Goal: Communication & Community: Ask a question

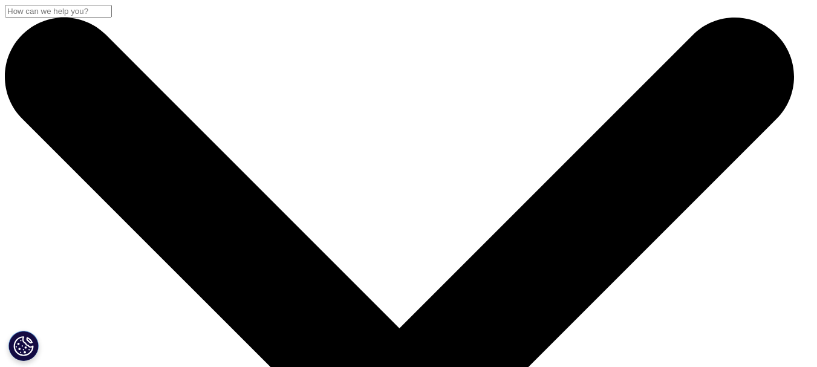
scroll to position [363, 0]
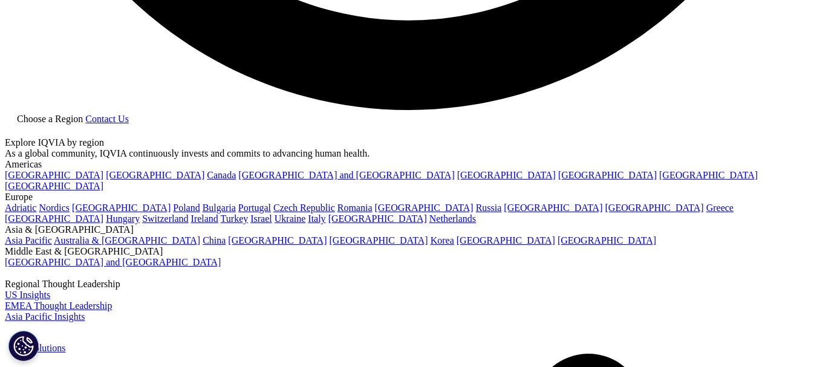
scroll to position [2371, 0]
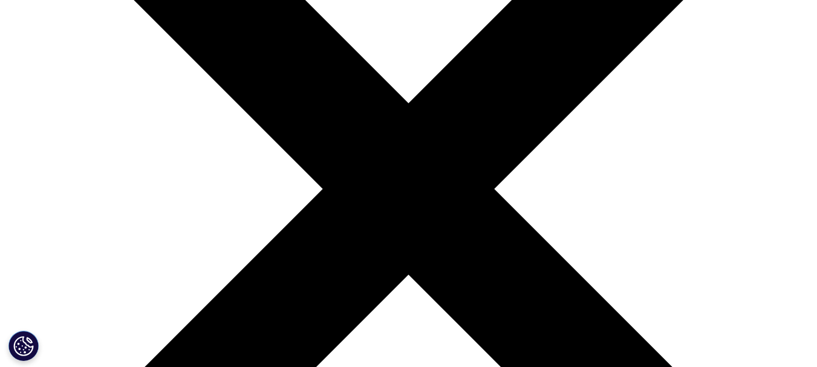
scroll to position [242, 0]
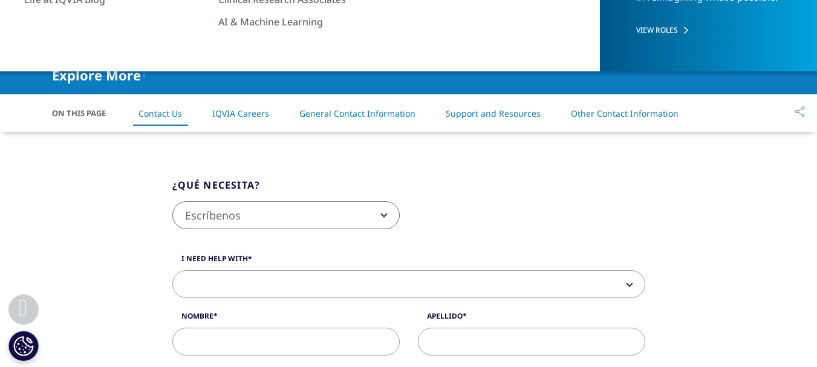
click at [627, 284] on b at bounding box center [627, 284] width 0 height 0
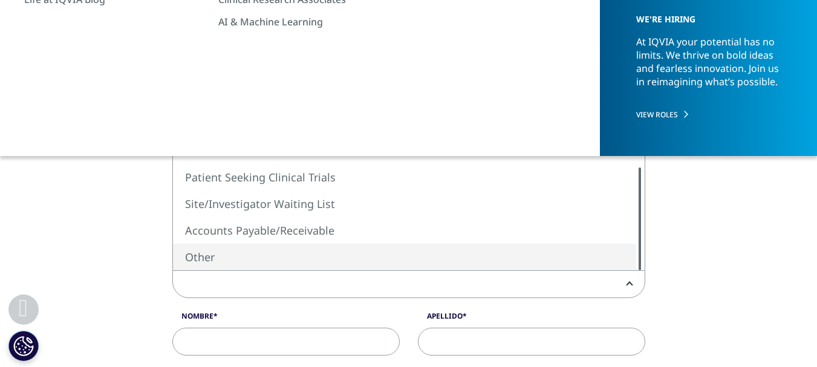
select select "Other"
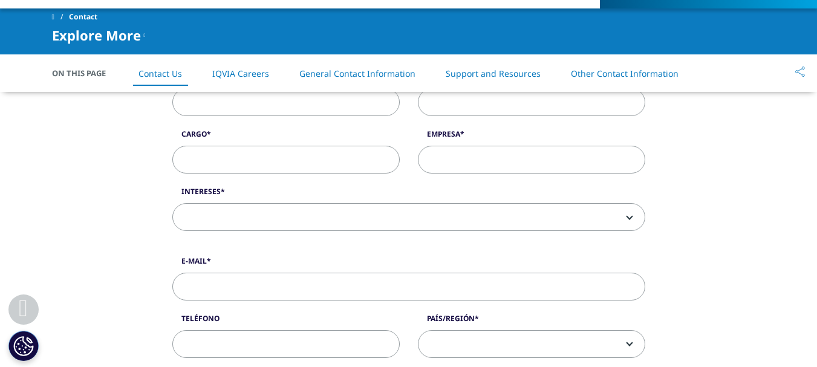
scroll to position [363, 0]
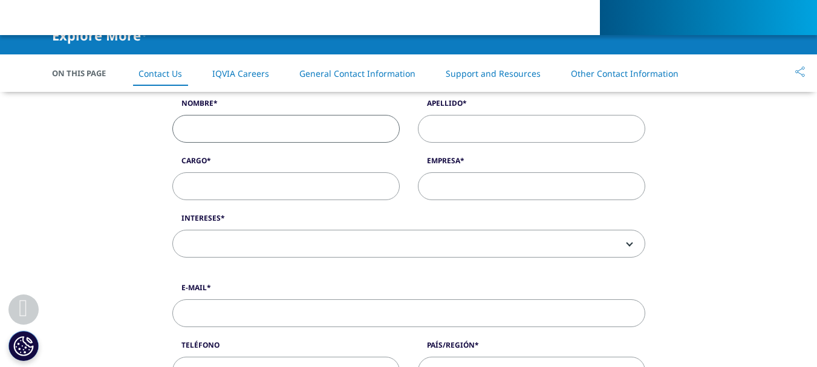
click at [242, 126] on input "Nombre" at bounding box center [285, 129] width 227 height 28
type input "[PERSON_NAME]"
type input "[PERSON_NAME] [PERSON_NAME]"
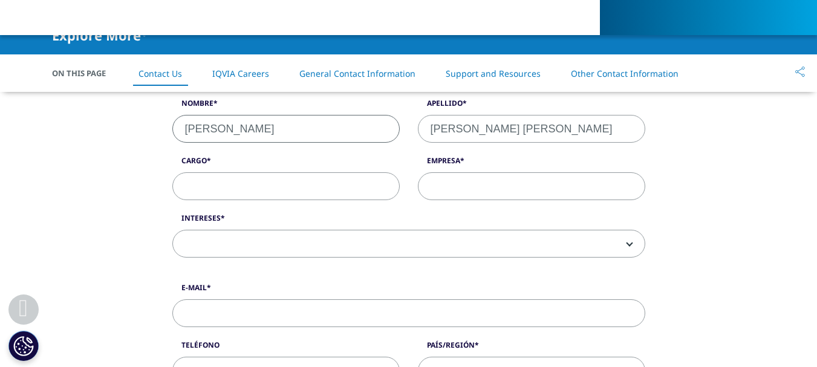
type input "[EMAIL_ADDRESS][DOMAIN_NAME]"
type input "3115344123"
select select "[GEOGRAPHIC_DATA]"
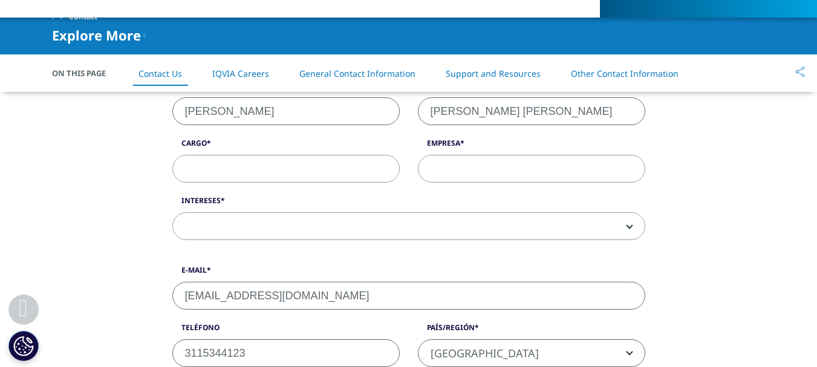
click at [219, 163] on input "Cargo" at bounding box center [285, 169] width 227 height 28
type input "Coordinadora de Planeación"
click at [441, 172] on input "Empresa" at bounding box center [531, 169] width 227 height 28
type input "Mederi"
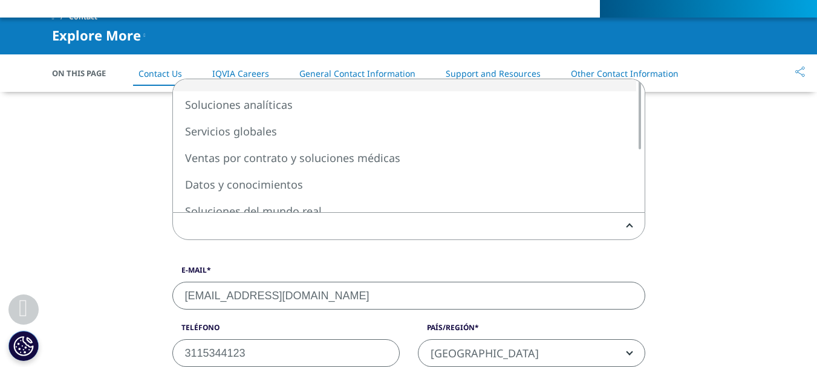
click at [215, 226] on span at bounding box center [409, 227] width 472 height 28
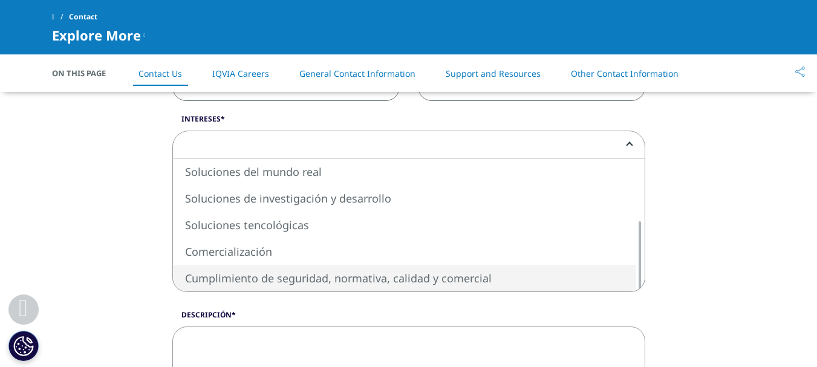
scroll to position [441, 0]
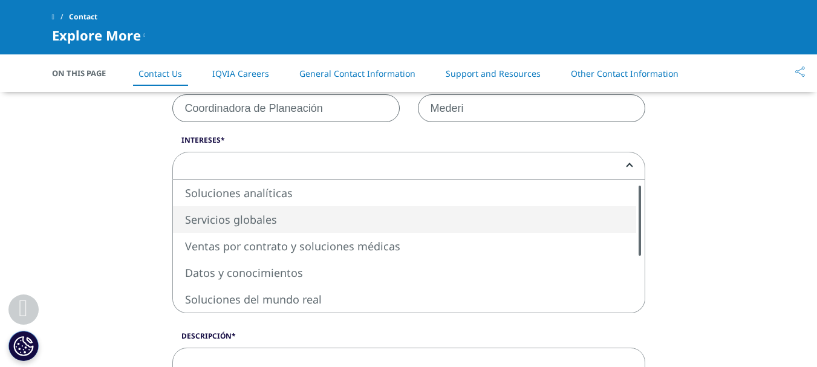
click at [634, 213] on div "Soluciones analíticas Servicios globales Ventas por contrato y soluciones médic…" at bounding box center [409, 246] width 472 height 133
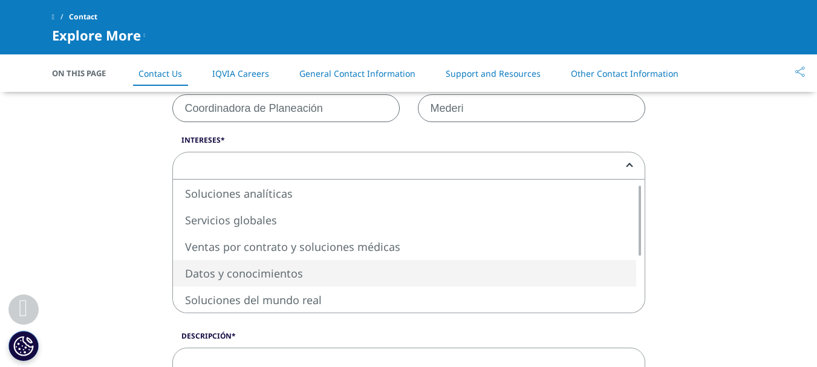
select select "Data and Insights"
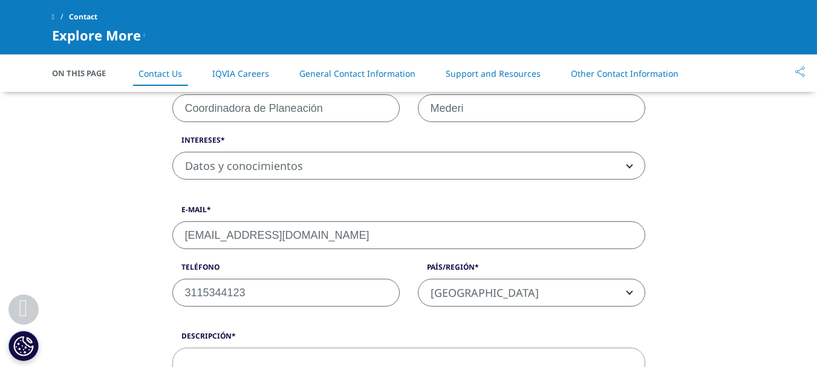
drag, startPoint x: 359, startPoint y: 235, endPoint x: 129, endPoint y: 233, distance: 230.4
click at [129, 233] on div "¿Qué necesita? Escríbenos Request a Demo IQVIA Institute Inquiries Media Inquir…" at bounding box center [408, 275] width 689 height 868
type input "[PERSON_NAME][EMAIL_ADDRESS][PERSON_NAME][DOMAIN_NAME]"
click at [811, 219] on div "¿Qué necesita? Escríbenos Request a Demo IQVIA Institute Inquiries Media Inquir…" at bounding box center [408, 275] width 817 height 868
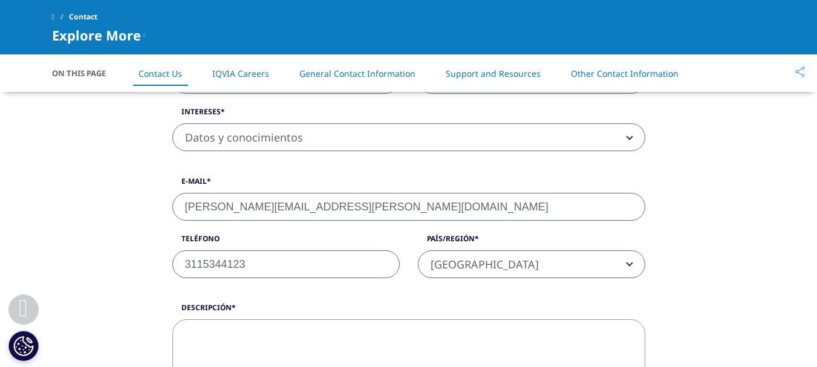
scroll to position [501, 0]
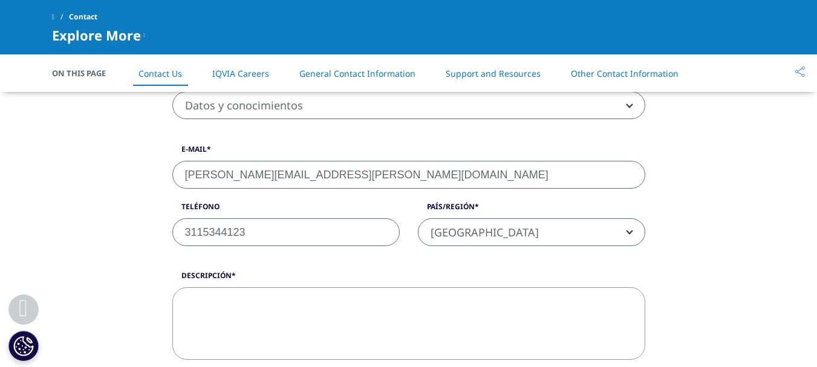
click at [223, 303] on textarea "Descripción" at bounding box center [408, 323] width 473 height 73
paste textarea "QVIA — soluciones de inteligencia [PERSON_NAME] y benchmarking para salud; pres…"
type textarea "QVIA — soluciones de inteligencia [PERSON_NAME] y benchmarking para salud; pres…"
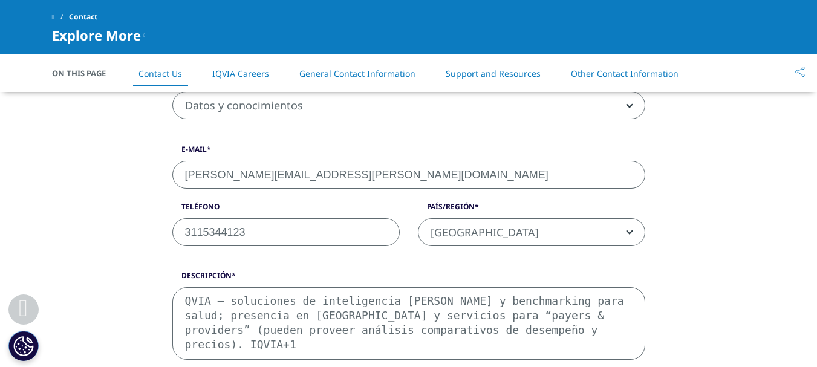
drag, startPoint x: 573, startPoint y: 327, endPoint x: 169, endPoint y: 279, distance: 407.3
click at [169, 279] on div "Descripción QVIA — soluciones de inteligencia [PERSON_NAME] y benchmarking para…" at bounding box center [408, 314] width 491 height 89
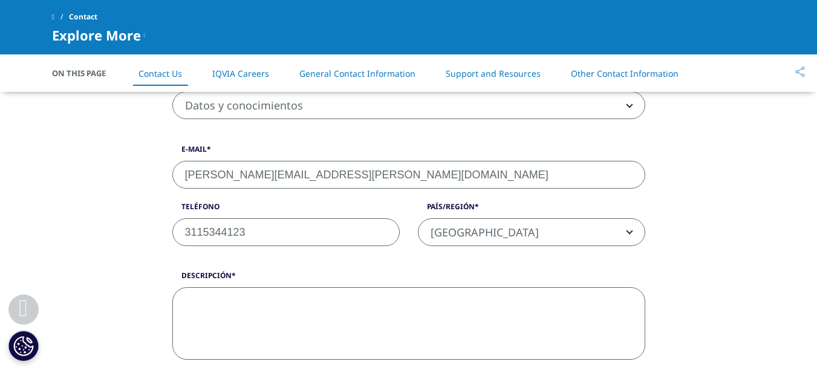
paste textarea "Lorem ip Dol Sitametconse Adipis elitsed doeiusmodte in utlabore etdolorema ali…"
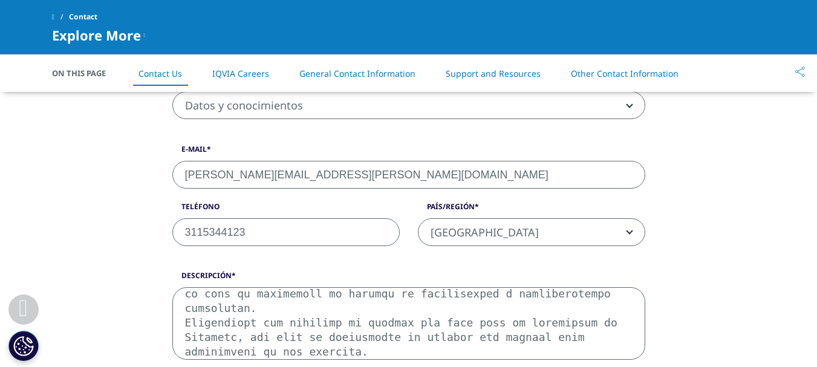
click at [350, 325] on textarea "Descripción" at bounding box center [408, 323] width 473 height 73
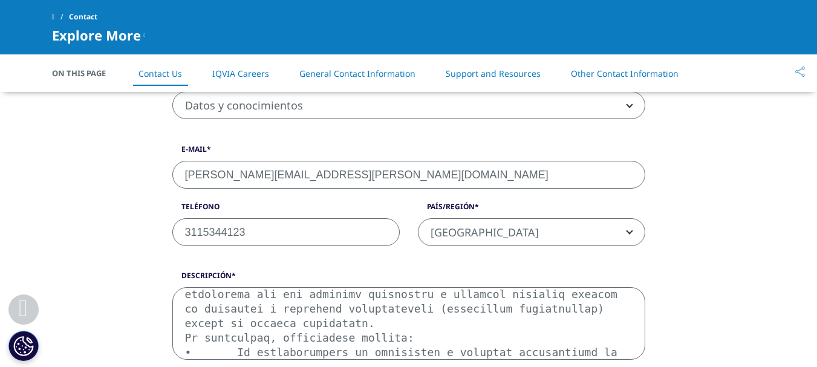
scroll to position [7, 0]
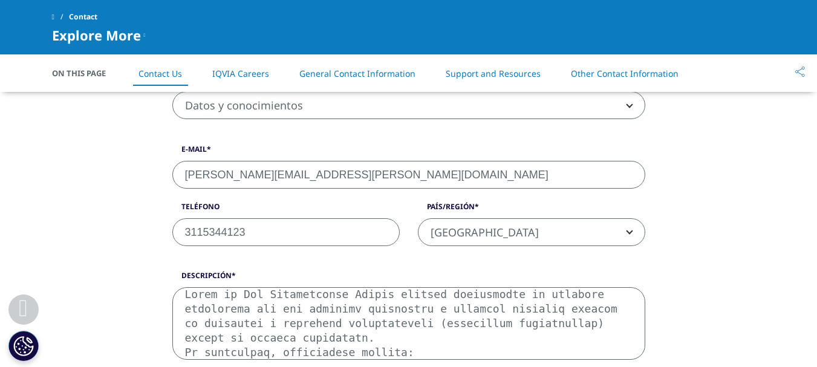
drag, startPoint x: 401, startPoint y: 326, endPoint x: 550, endPoint y: 328, distance: 148.1
click at [550, 328] on textarea "Descripción" at bounding box center [408, 323] width 473 height 73
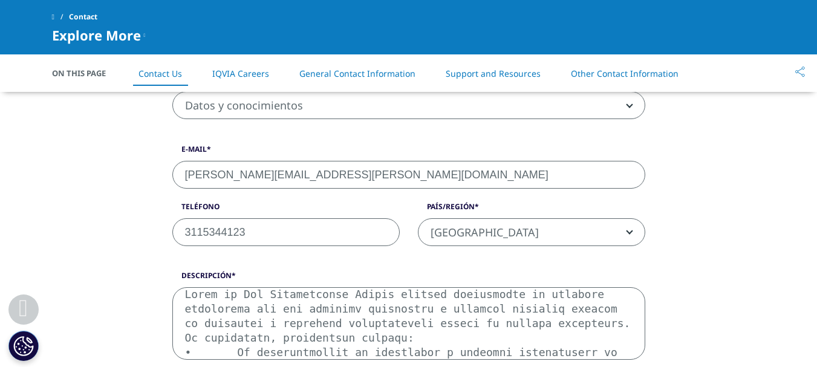
click at [591, 326] on textarea "Descripción" at bounding box center [408, 323] width 473 height 73
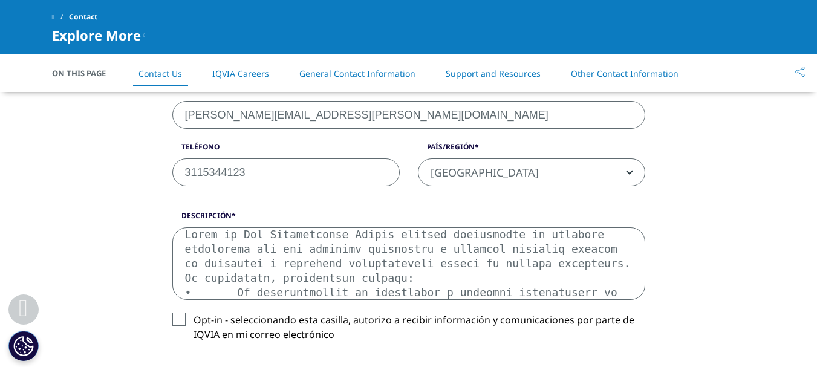
scroll to position [562, 0]
click at [437, 281] on textarea "Descripción" at bounding box center [408, 263] width 473 height 73
click at [404, 273] on textarea "Descripción" at bounding box center [408, 263] width 473 height 73
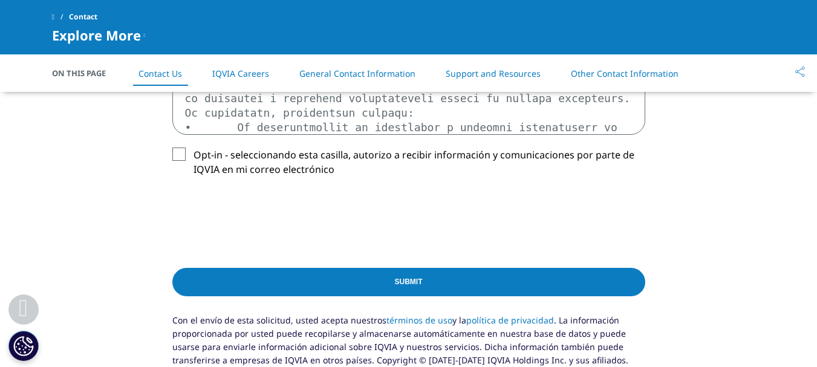
scroll to position [726, 0]
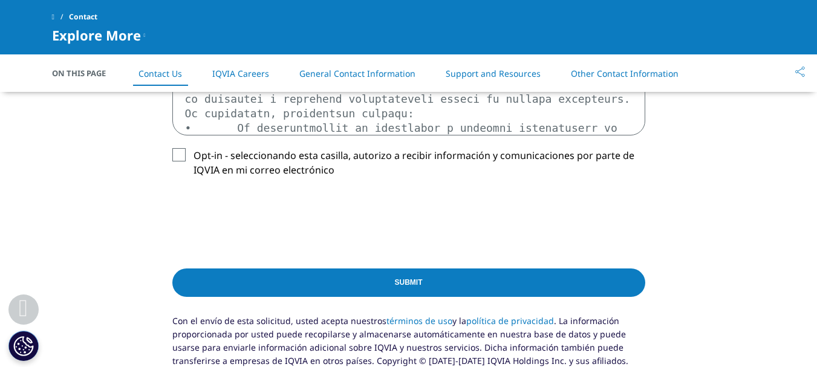
type textarea "Lorem ip Dol Sitametconse Adipis elitsed doeiusmodte in utlabore etdolorema ali…"
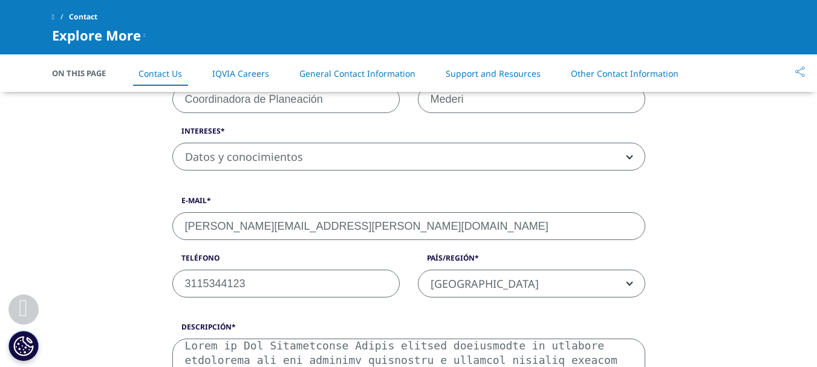
scroll to position [423, 0]
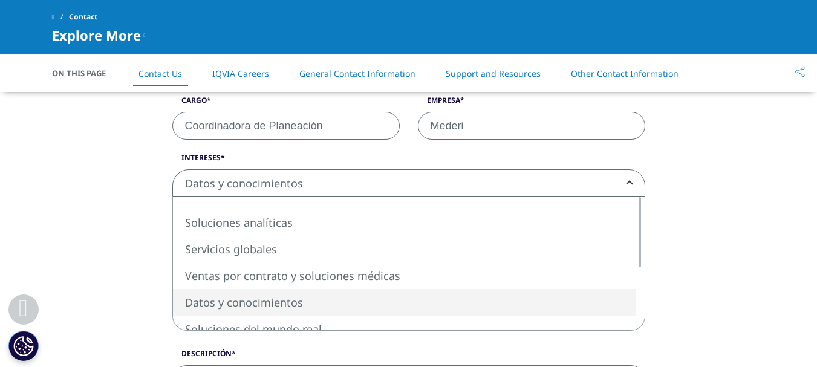
click at [549, 186] on span "Datos y conocimientos" at bounding box center [409, 184] width 472 height 28
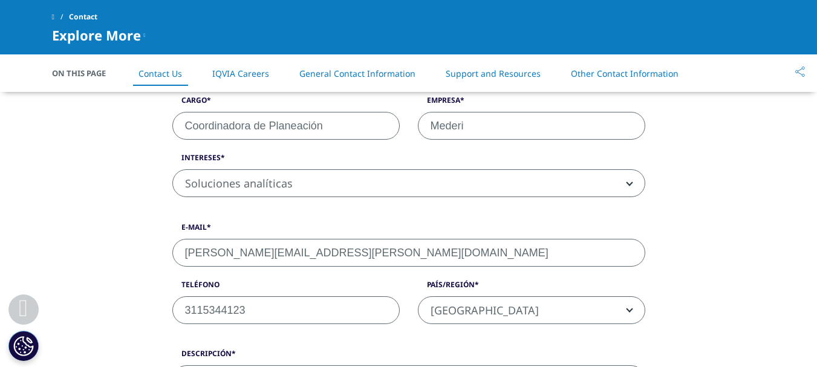
select select "Analytics Solutions"
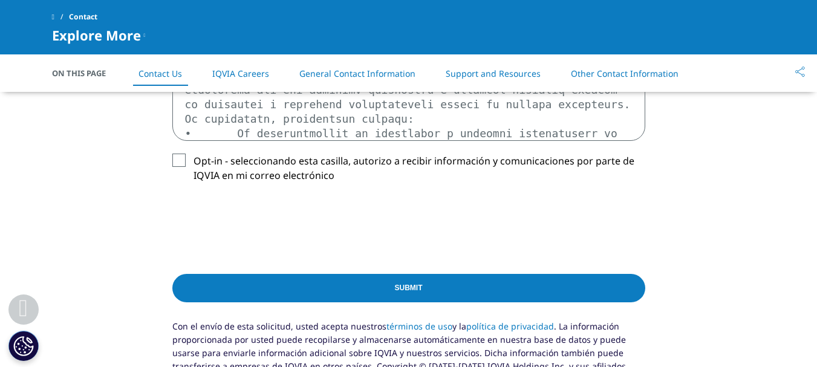
scroll to position [786, 0]
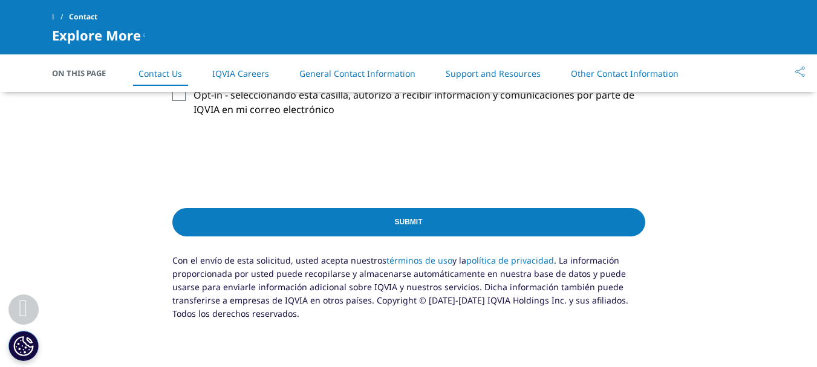
click at [414, 218] on input "Submit" at bounding box center [408, 222] width 473 height 28
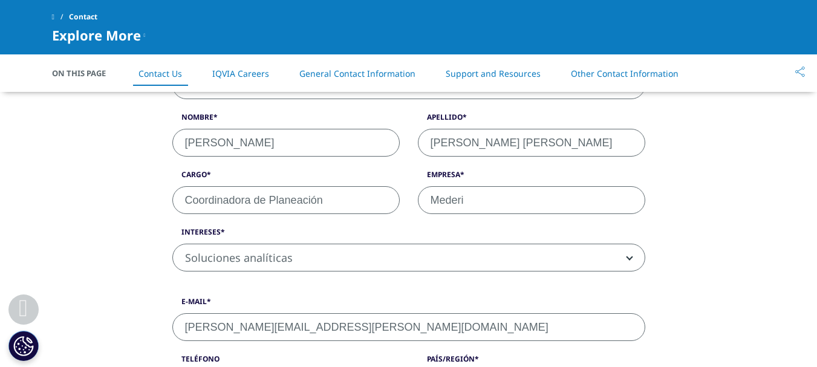
scroll to position [328, 0]
